Goal: Task Accomplishment & Management: Use online tool/utility

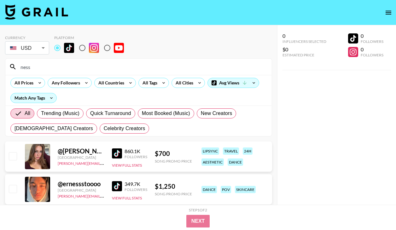
click at [88, 66] on input "ness" at bounding box center [142, 67] width 251 height 10
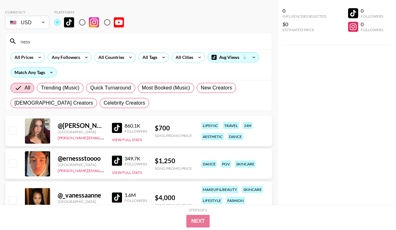
scroll to position [29, 0]
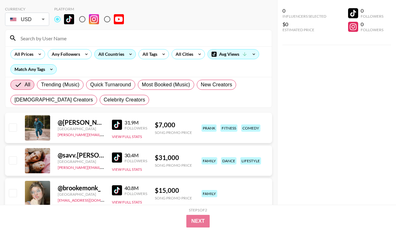
click at [114, 59] on div "All Countries" at bounding box center [115, 54] width 42 height 10
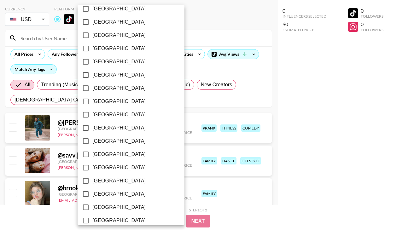
scroll to position [505, 0]
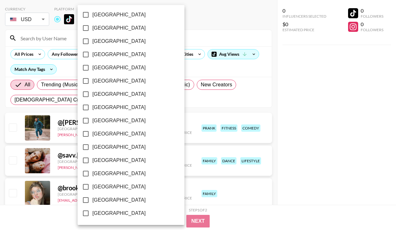
click at [105, 201] on span "[GEOGRAPHIC_DATA]" at bounding box center [118, 200] width 53 height 8
click at [92, 201] on input "[GEOGRAPHIC_DATA]" at bounding box center [85, 199] width 13 height 13
checkbox input "true"
click at [180, 68] on div at bounding box center [198, 115] width 396 height 230
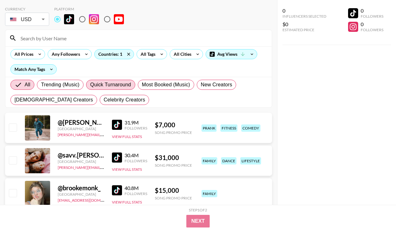
click at [116, 86] on span "Quick Turnaround" at bounding box center [110, 85] width 41 height 8
click at [90, 85] on input "Quick Turnaround" at bounding box center [90, 85] width 0 height 0
radio input "true"
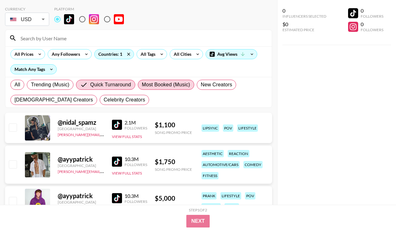
click at [168, 83] on span "Most Booked (Music)" at bounding box center [166, 85] width 48 height 8
click at [142, 85] on input "Most Booked (Music)" at bounding box center [142, 85] width 0 height 0
radio input "true"
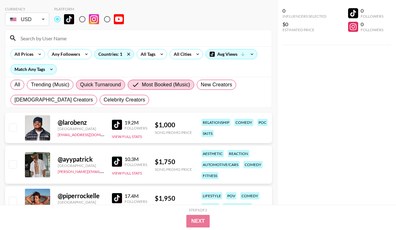
click at [93, 83] on span "Quick Turnaround" at bounding box center [100, 85] width 41 height 8
click at [80, 85] on input "Quick Turnaround" at bounding box center [80, 85] width 0 height 0
radio input "true"
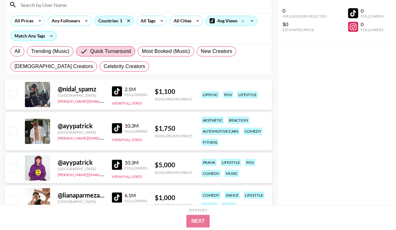
scroll to position [65, 0]
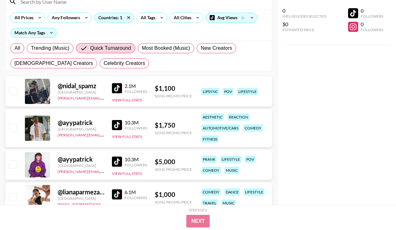
click at [119, 89] on img at bounding box center [117, 88] width 10 height 10
click at [116, 124] on img at bounding box center [117, 125] width 10 height 10
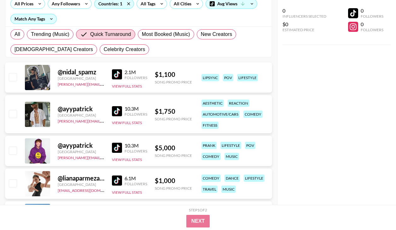
scroll to position [79, 0]
click at [117, 146] on img at bounding box center [117, 147] width 10 height 10
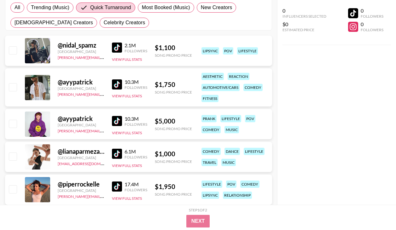
scroll to position [108, 0]
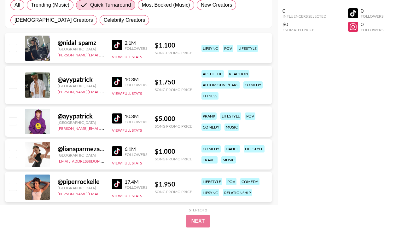
click at [117, 153] on img at bounding box center [117, 151] width 10 height 10
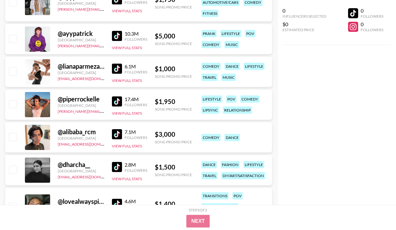
scroll to position [232, 0]
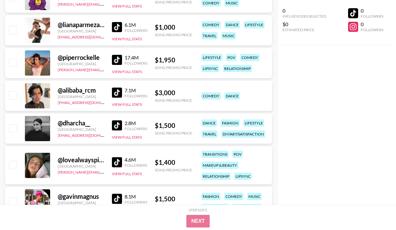
click at [117, 94] on img at bounding box center [117, 93] width 10 height 10
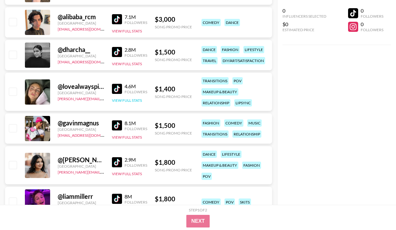
scroll to position [307, 0]
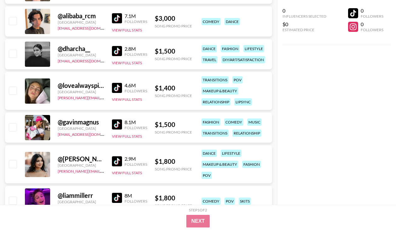
click at [118, 126] on img at bounding box center [117, 124] width 10 height 10
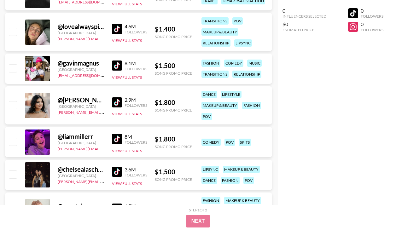
click at [117, 138] on img at bounding box center [117, 139] width 10 height 10
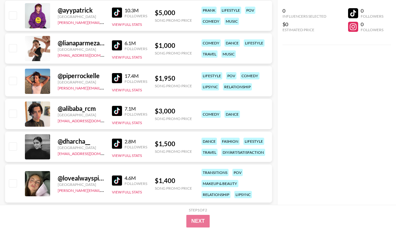
scroll to position [207, 0]
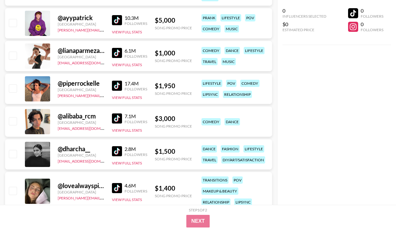
click at [118, 55] on img at bounding box center [117, 53] width 10 height 10
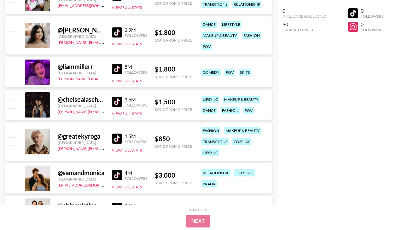
scroll to position [442, 0]
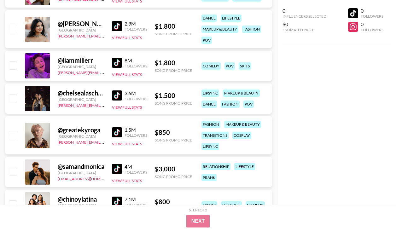
click at [118, 93] on img at bounding box center [117, 95] width 10 height 10
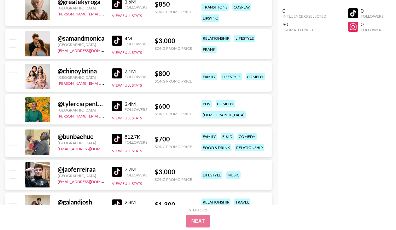
scroll to position [572, 0]
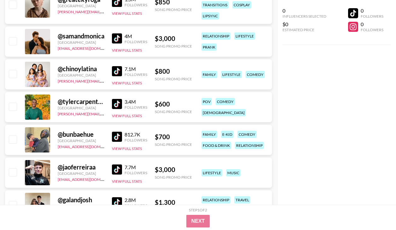
click at [117, 103] on img at bounding box center [117, 104] width 10 height 10
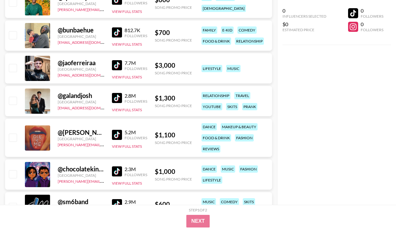
scroll to position [703, 0]
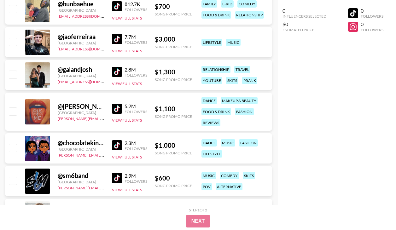
click at [117, 110] on img at bounding box center [117, 109] width 10 height 10
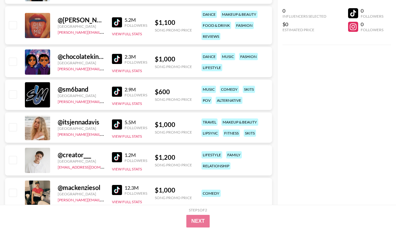
scroll to position [798, 0]
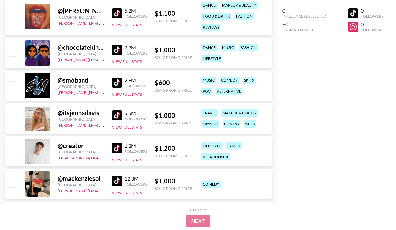
click at [118, 115] on img at bounding box center [117, 115] width 10 height 10
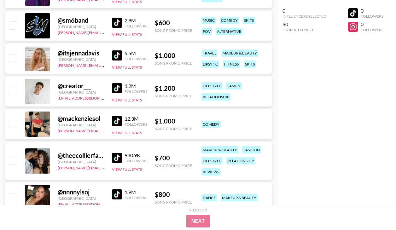
scroll to position [893, 0]
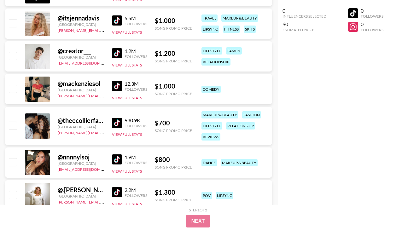
click at [120, 123] on img at bounding box center [117, 123] width 10 height 10
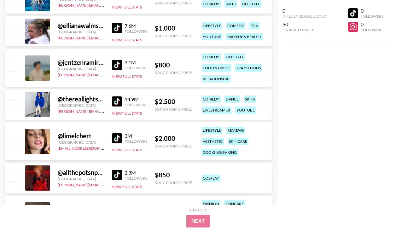
scroll to position [1128, 0]
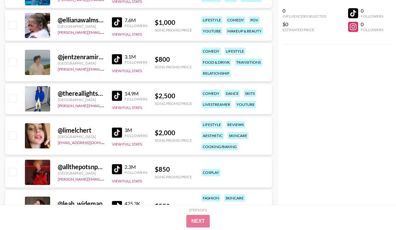
click at [117, 131] on img at bounding box center [117, 133] width 10 height 10
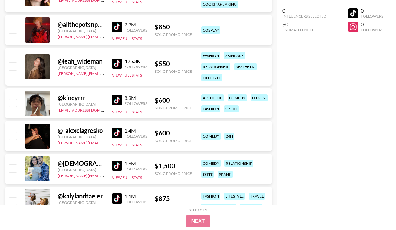
scroll to position [1276, 0]
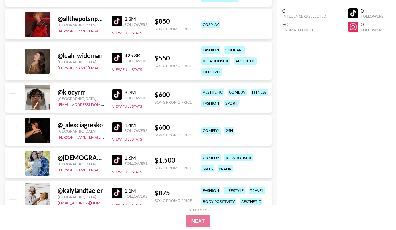
click at [118, 59] on img at bounding box center [117, 58] width 10 height 10
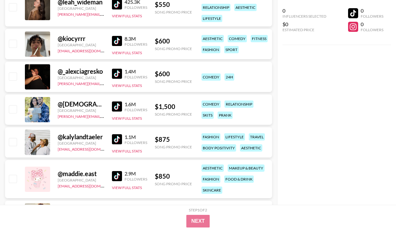
scroll to position [1381, 0]
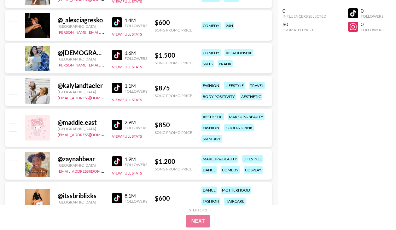
click at [120, 126] on img at bounding box center [117, 125] width 10 height 10
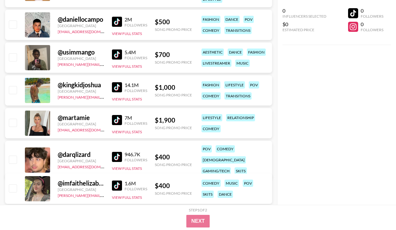
scroll to position [1597, 0]
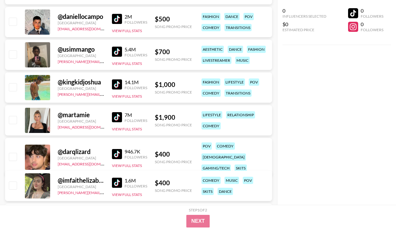
click at [115, 119] on img at bounding box center [117, 117] width 10 height 10
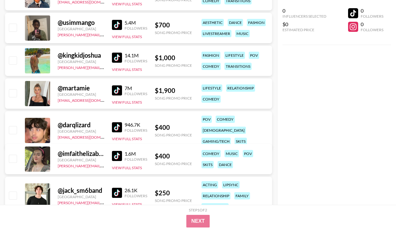
scroll to position [1629, 0]
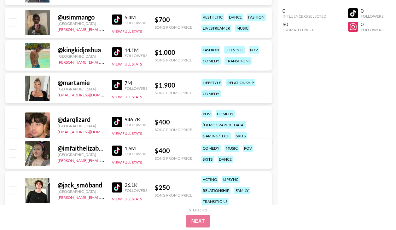
click at [115, 151] on img at bounding box center [117, 151] width 10 height 10
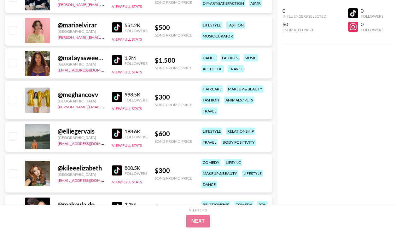
scroll to position [1902, 0]
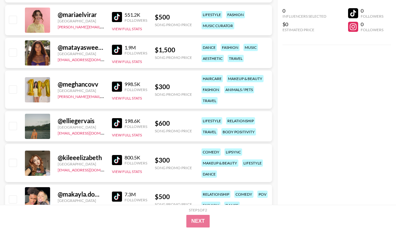
click at [117, 122] on img at bounding box center [117, 123] width 10 height 10
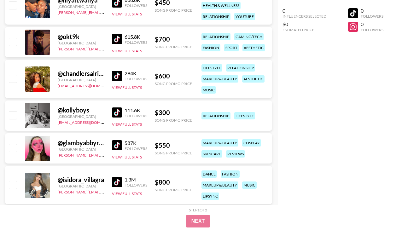
scroll to position [2246, 0]
click at [117, 144] on img at bounding box center [117, 145] width 10 height 10
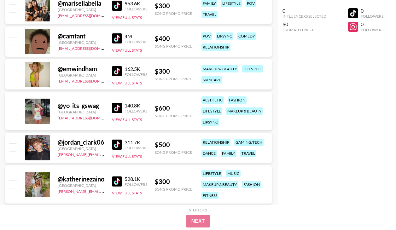
scroll to position [2535, 0]
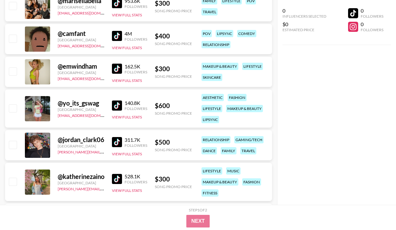
click at [118, 107] on img at bounding box center [117, 105] width 10 height 10
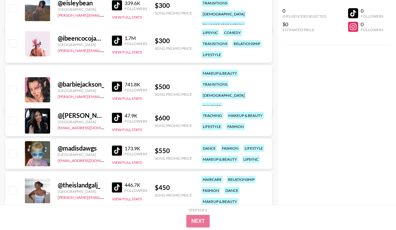
scroll to position [2764, 0]
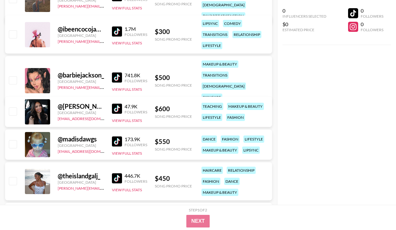
click at [115, 107] on img at bounding box center [117, 109] width 10 height 10
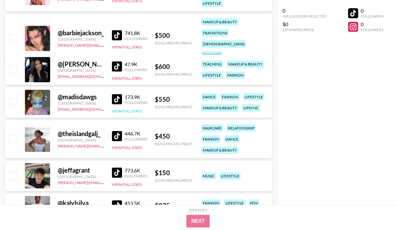
scroll to position [2806, 0]
click at [118, 102] on img at bounding box center [117, 99] width 10 height 10
